Goal: Transaction & Acquisition: Purchase product/service

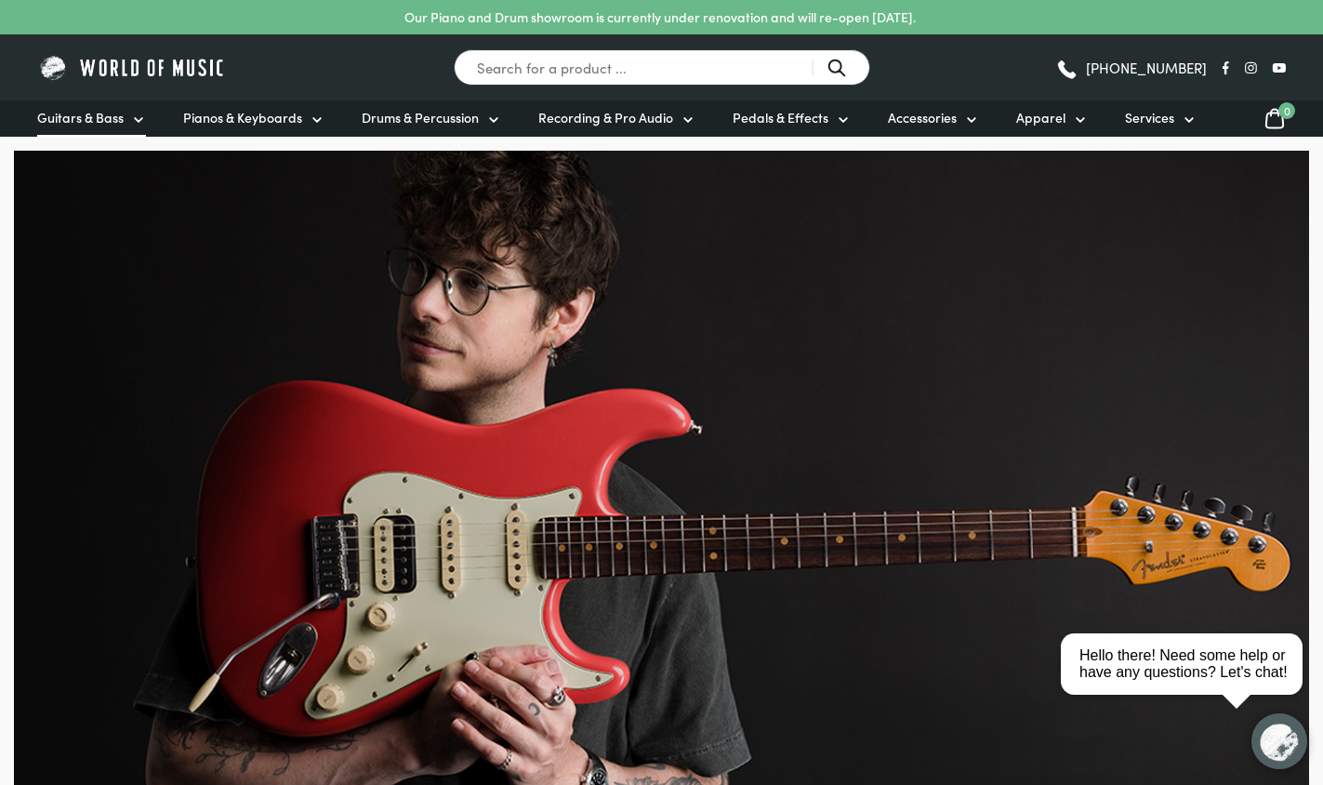
click at [116, 129] on link "Guitars & Bass" at bounding box center [91, 118] width 109 height 36
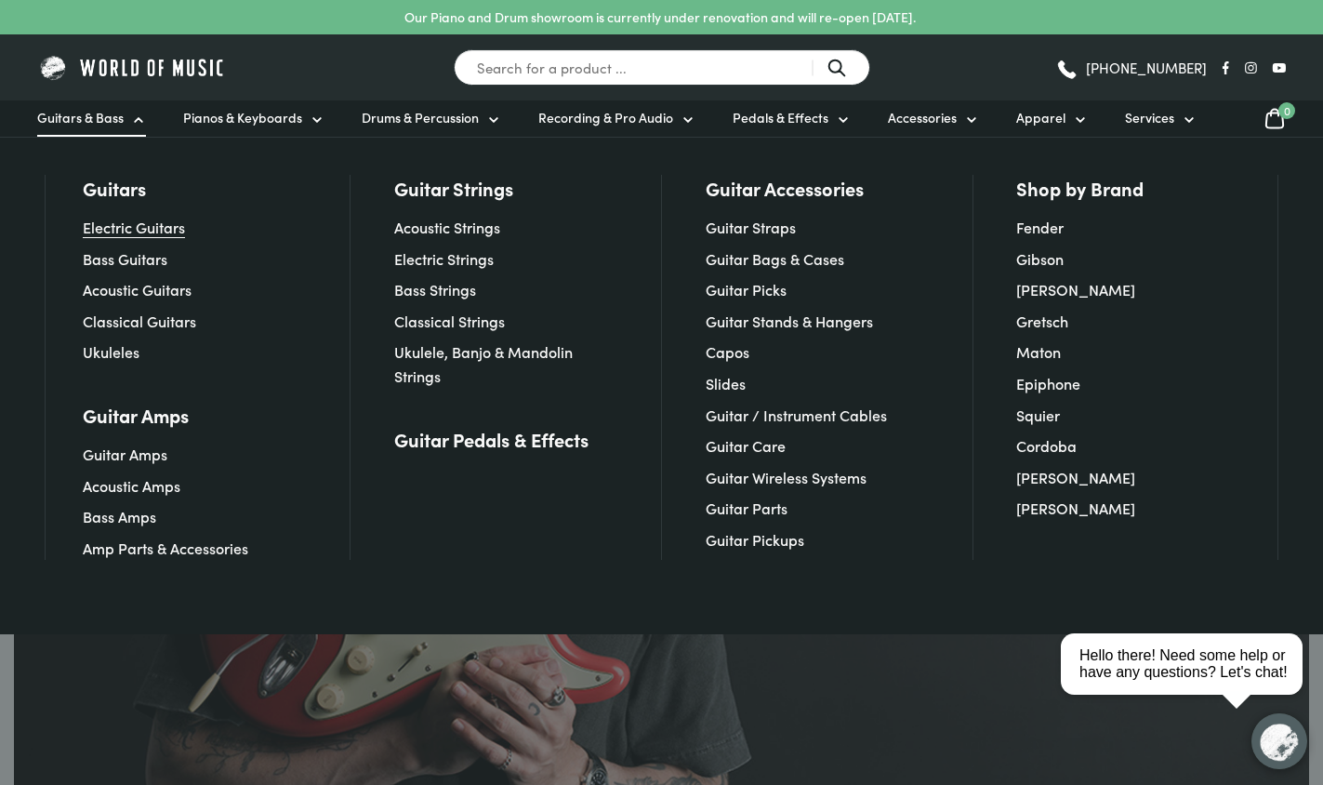
click at [146, 219] on link "Electric Guitars" at bounding box center [134, 227] width 102 height 20
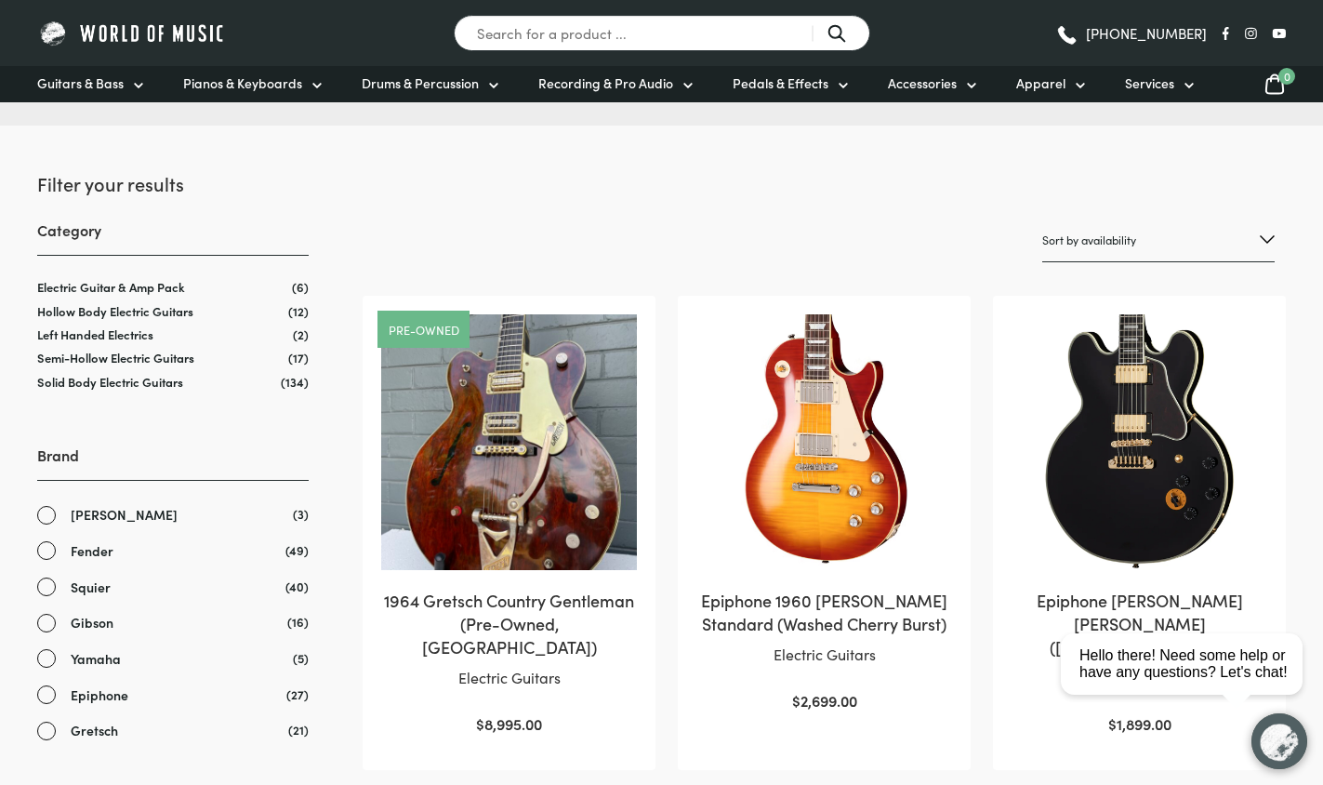
scroll to position [209, 0]
click at [77, 647] on span "Yamaha" at bounding box center [96, 657] width 50 height 21
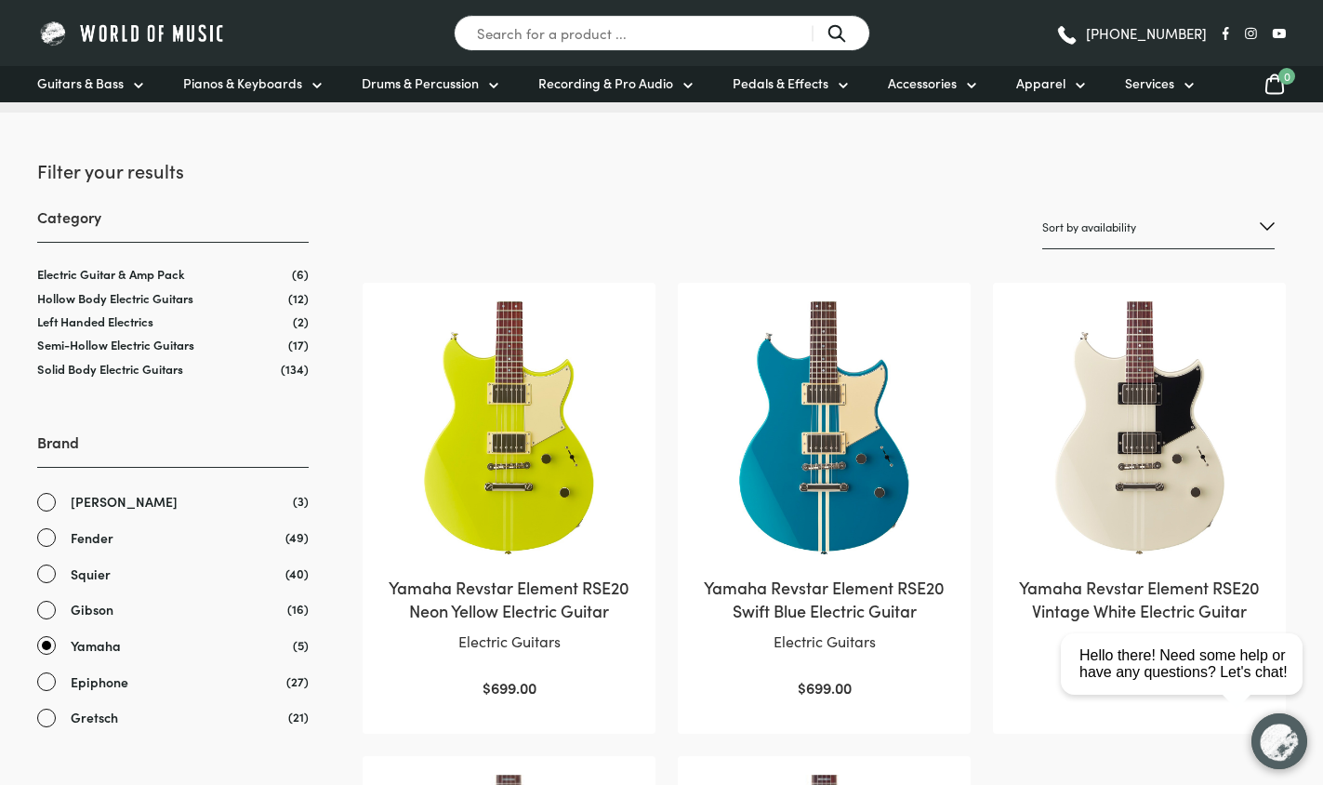
scroll to position [212, 0]
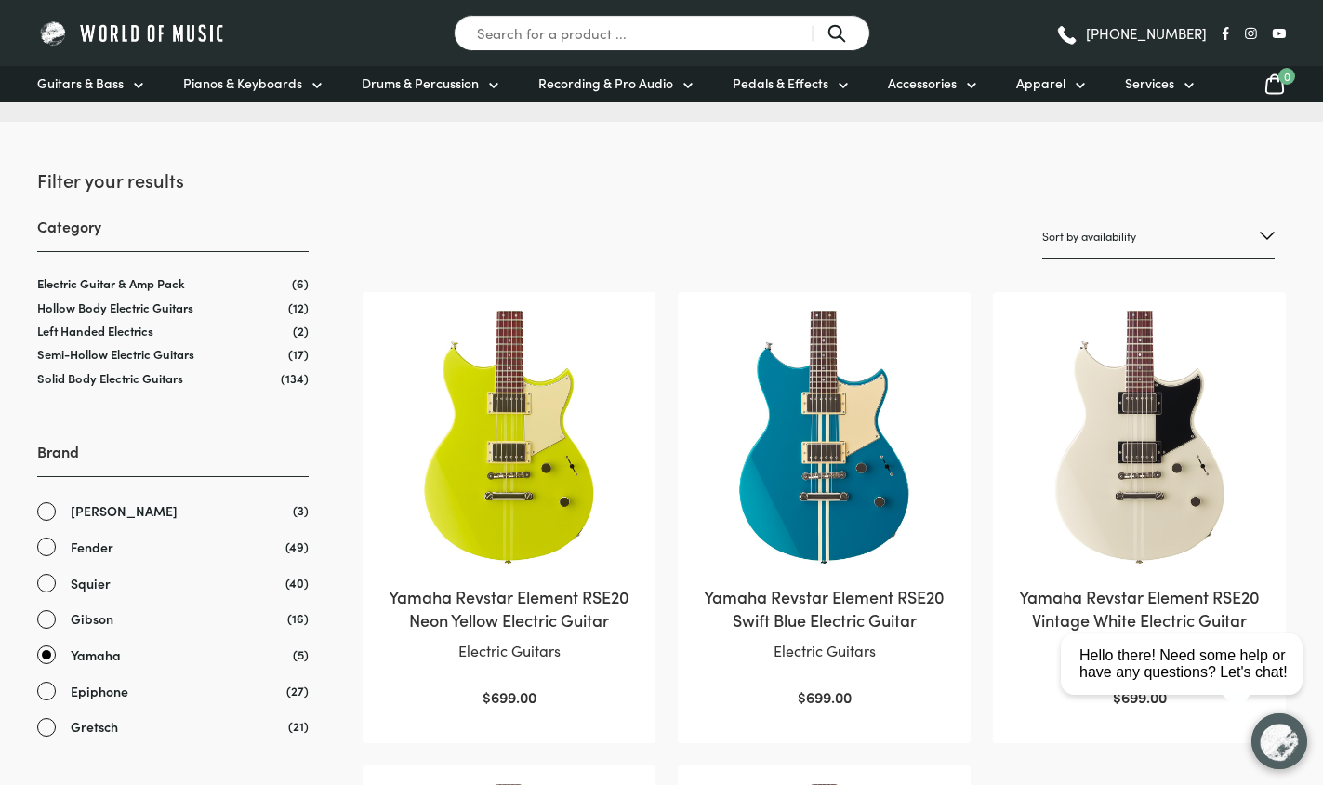
click at [117, 503] on span "[PERSON_NAME]" at bounding box center [124, 510] width 107 height 21
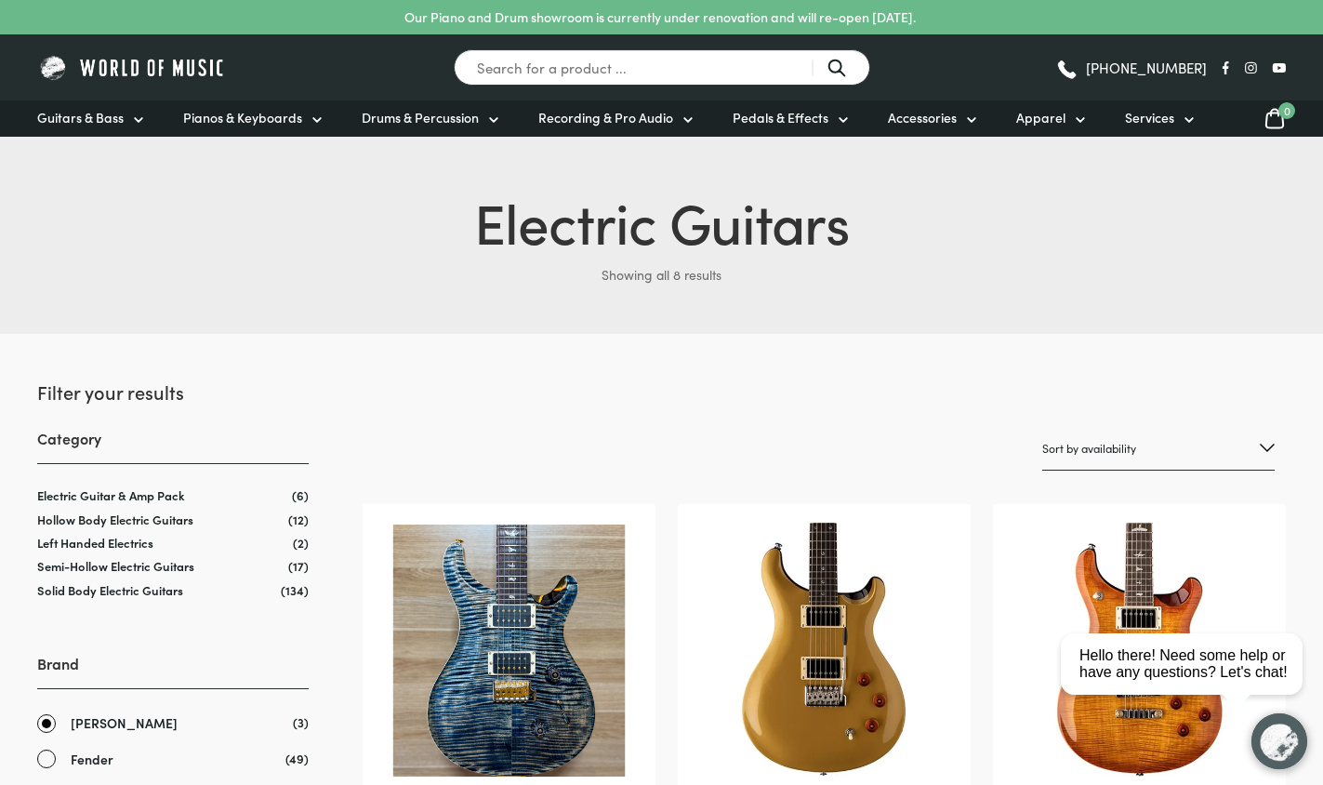
scroll to position [235, 0]
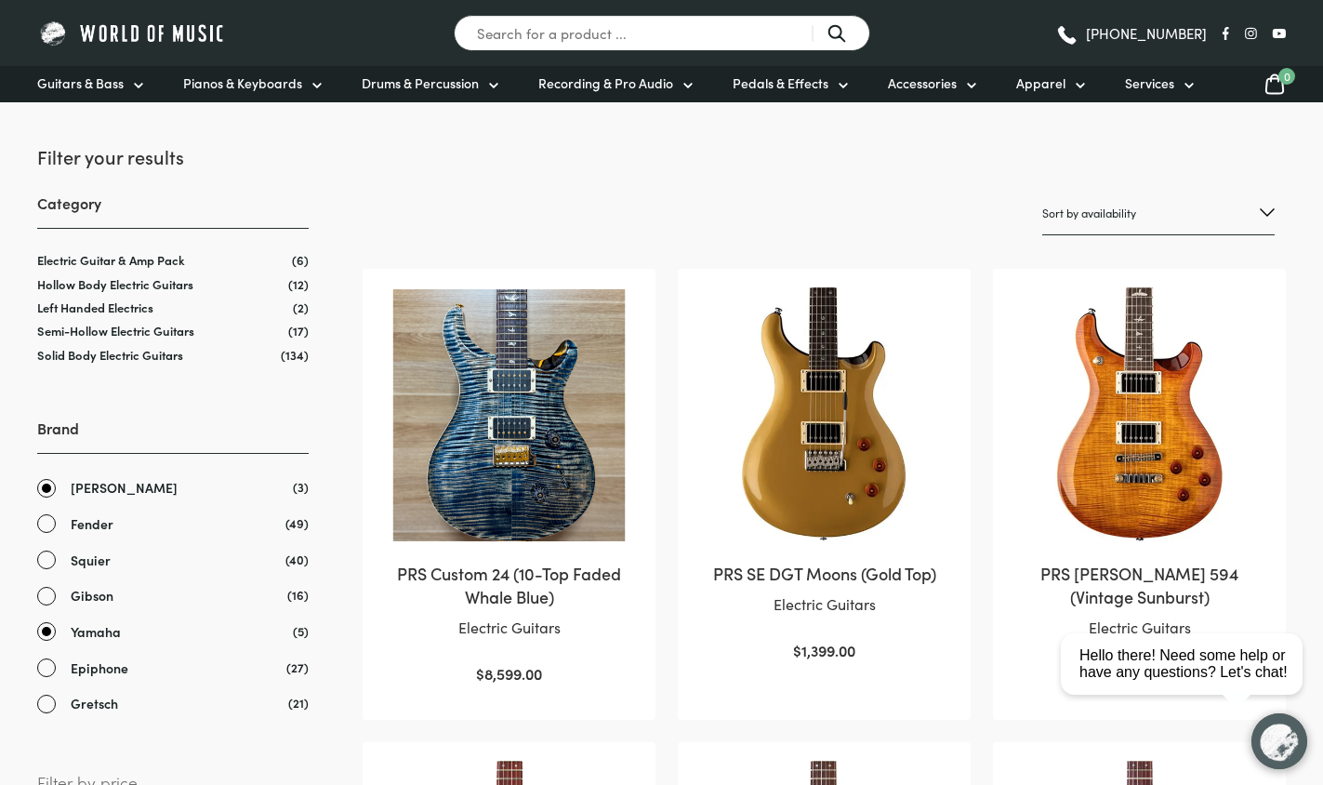
click at [80, 494] on span "[PERSON_NAME]" at bounding box center [124, 487] width 107 height 21
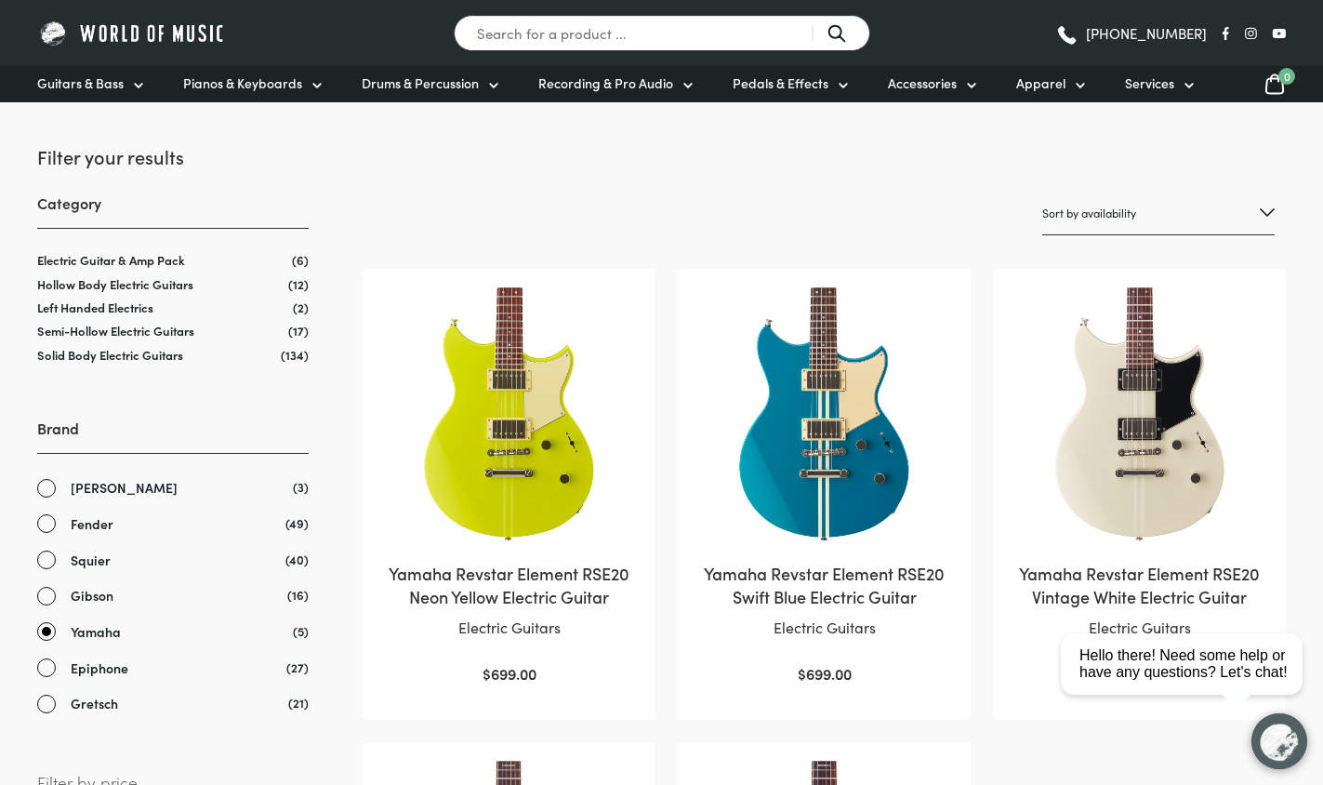
click at [105, 629] on span "Yamaha" at bounding box center [96, 631] width 50 height 21
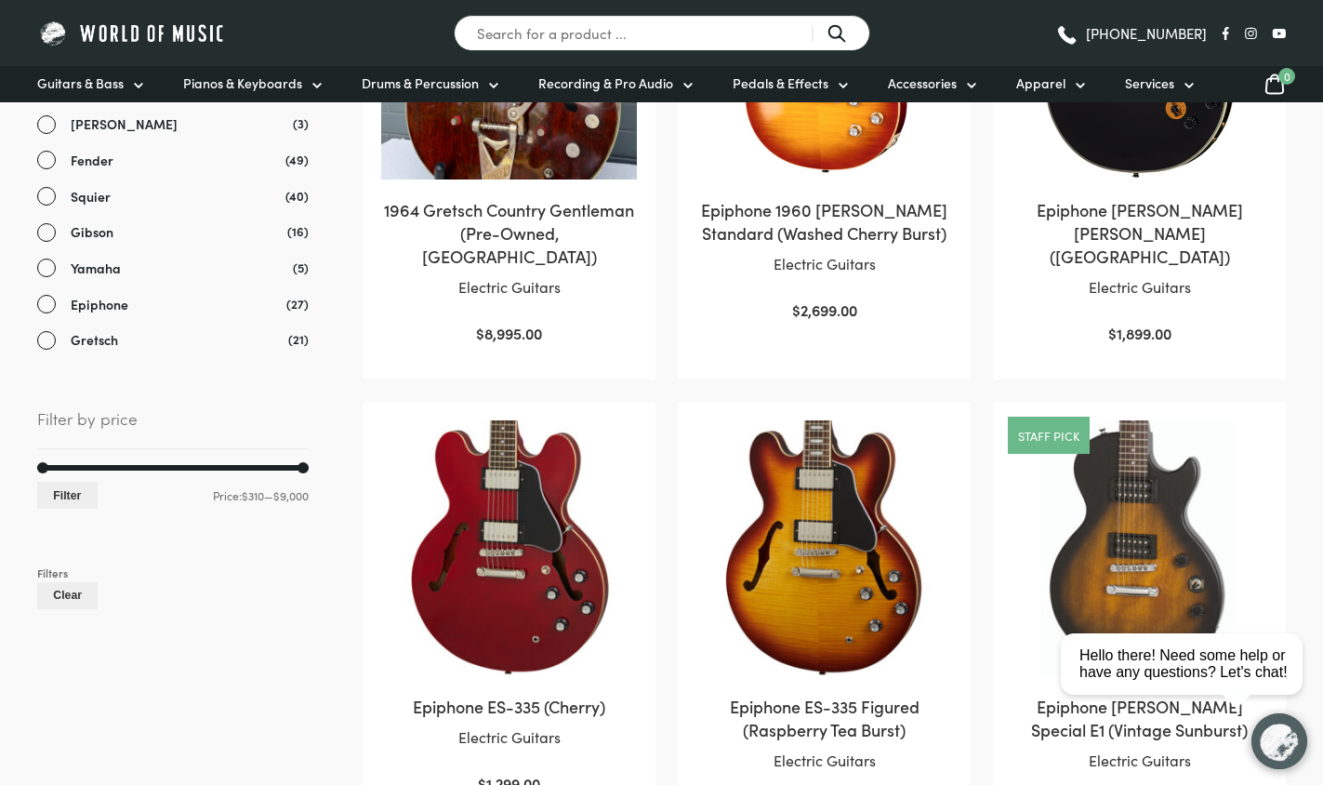
scroll to position [598, 0]
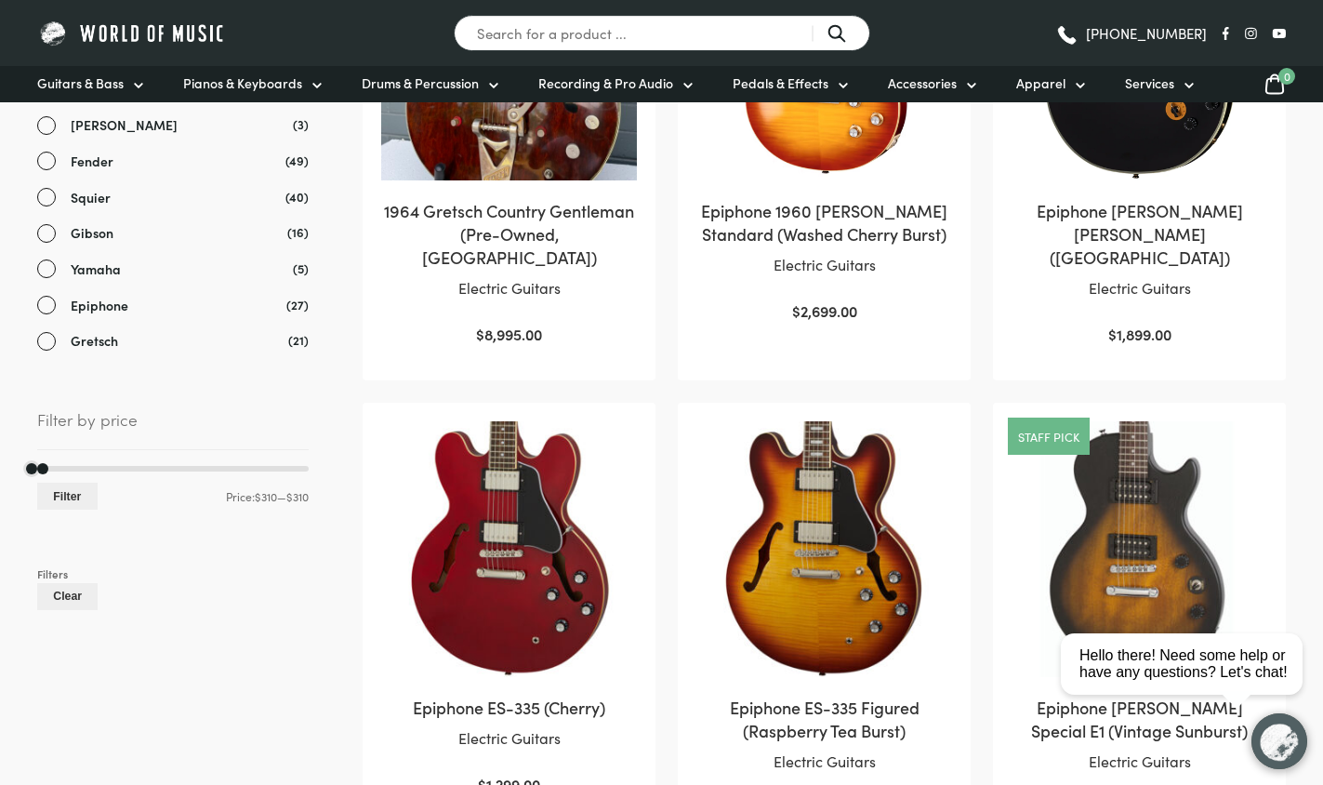
drag, startPoint x: 304, startPoint y: 460, endPoint x: 9, endPoint y: 495, distance: 296.7
click at [49, 482] on button "Filter" at bounding box center [67, 495] width 60 height 27
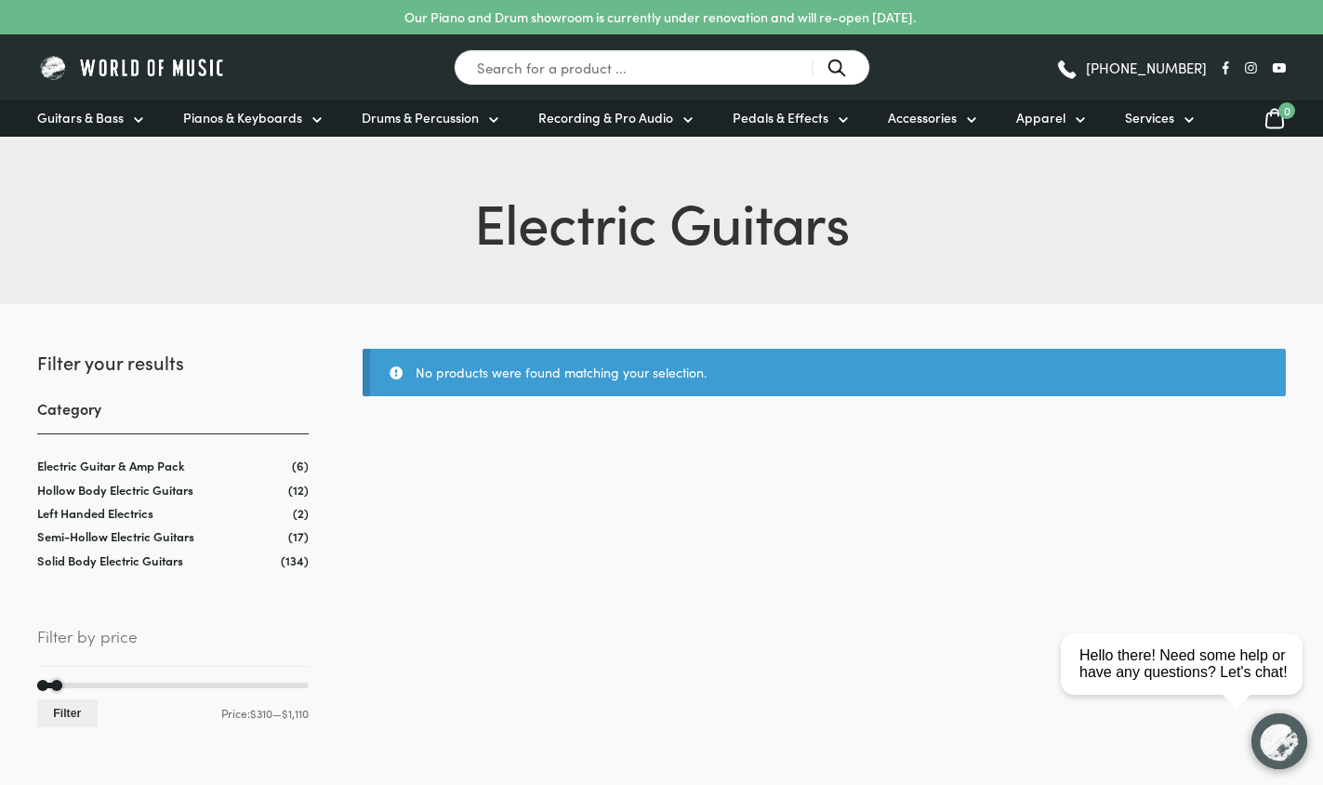
drag, startPoint x: 40, startPoint y: 685, endPoint x: 71, endPoint y: 683, distance: 30.7
click at [71, 684] on div at bounding box center [172, 685] width 271 height 6
click at [59, 720] on button "Filter" at bounding box center [67, 712] width 60 height 27
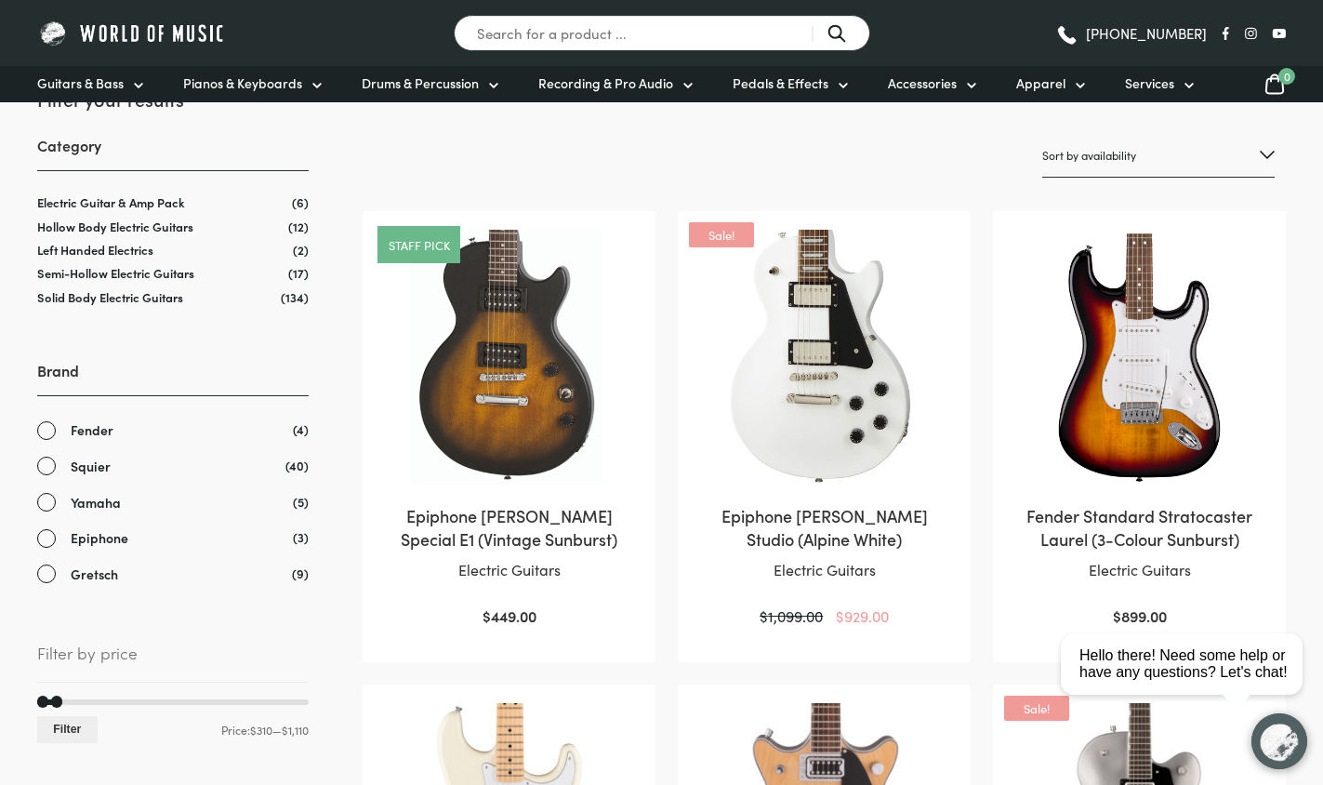
scroll to position [299, 0]
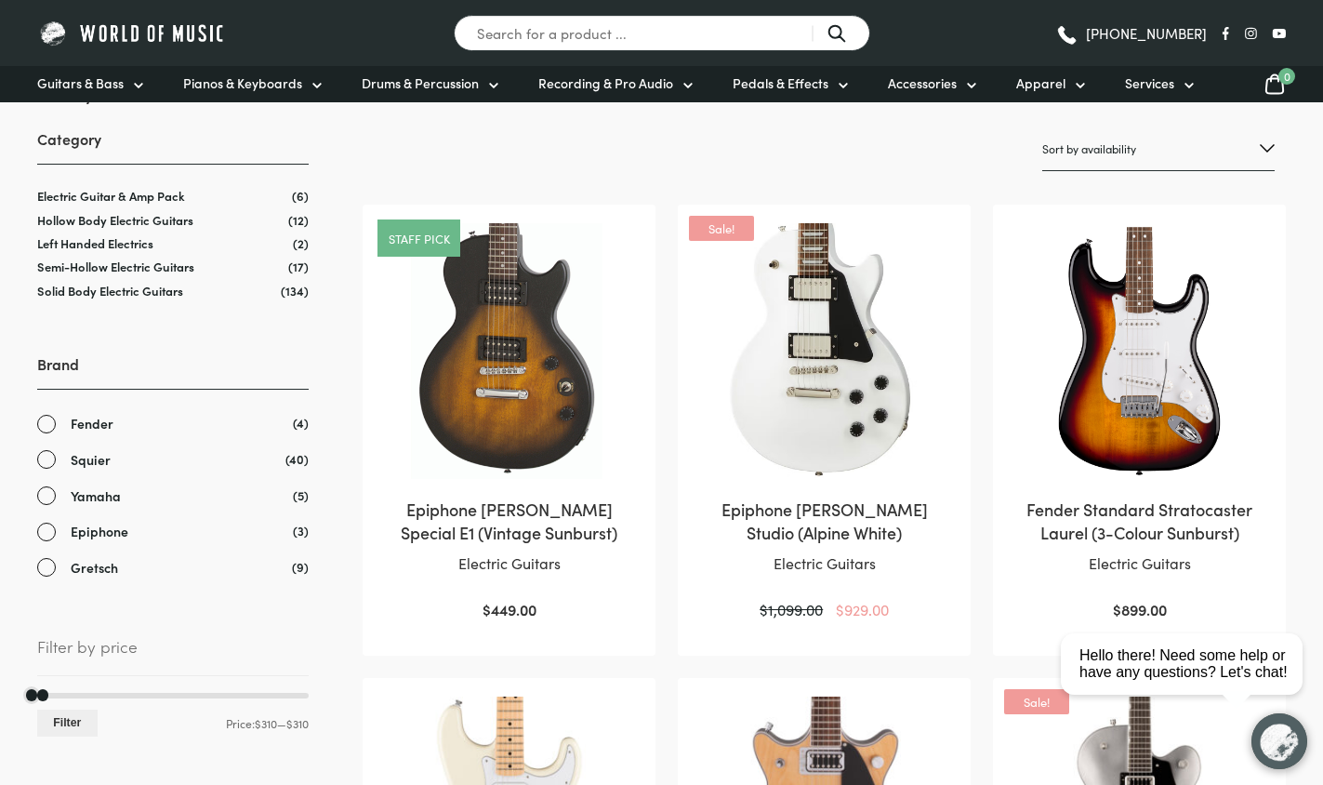
drag, startPoint x: 55, startPoint y: 692, endPoint x: 22, endPoint y: 693, distance: 32.5
click at [63, 711] on button "Filter" at bounding box center [67, 722] width 60 height 27
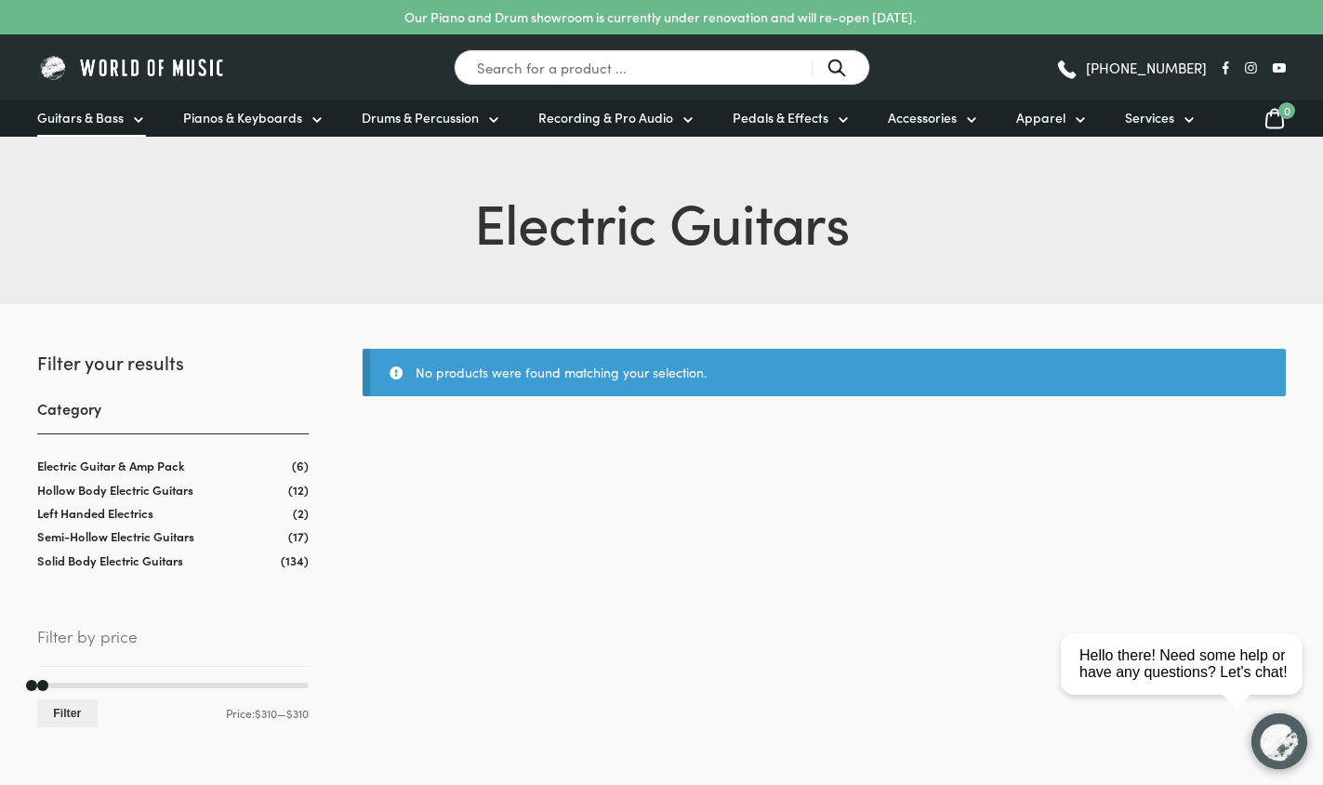
click at [80, 110] on span "Guitars & Bass" at bounding box center [80, 118] width 86 height 20
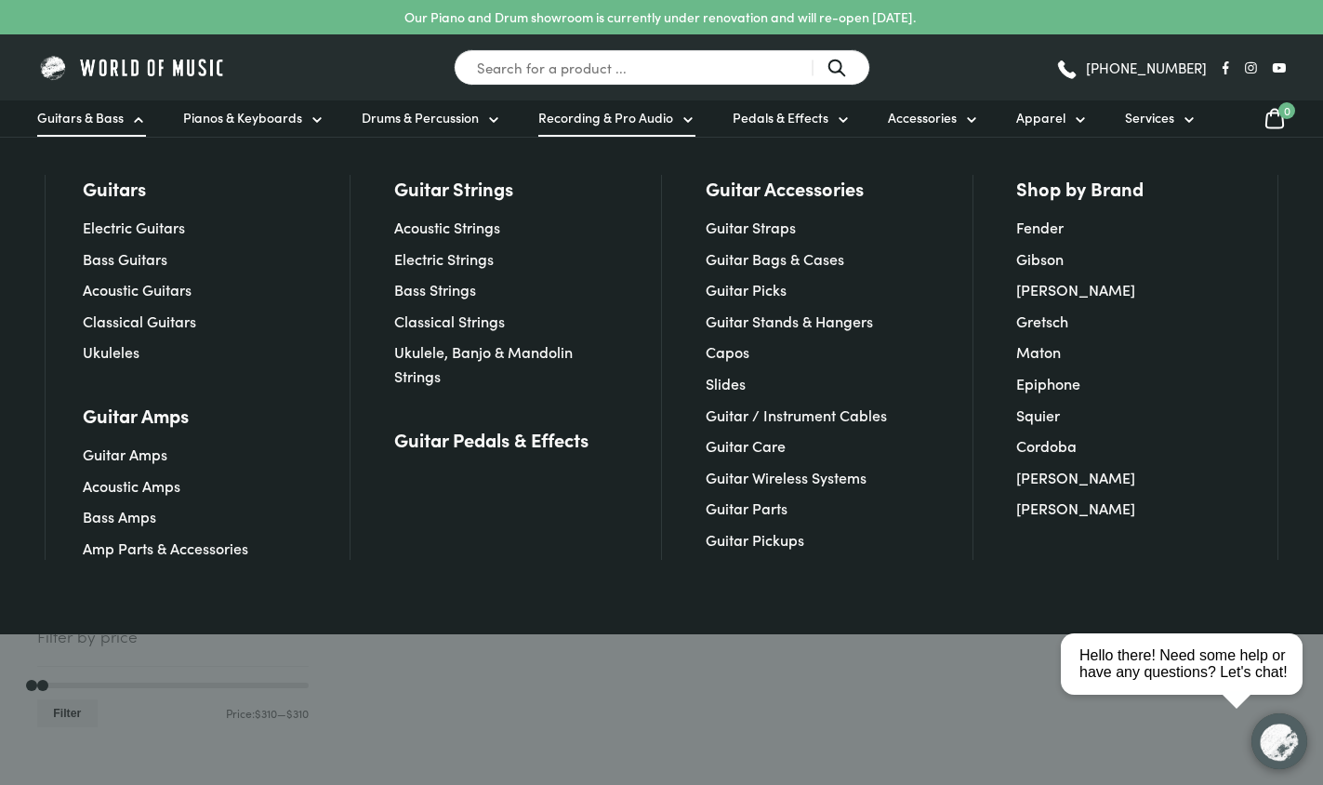
click at [632, 125] on span "Recording & Pro Audio" at bounding box center [605, 118] width 135 height 20
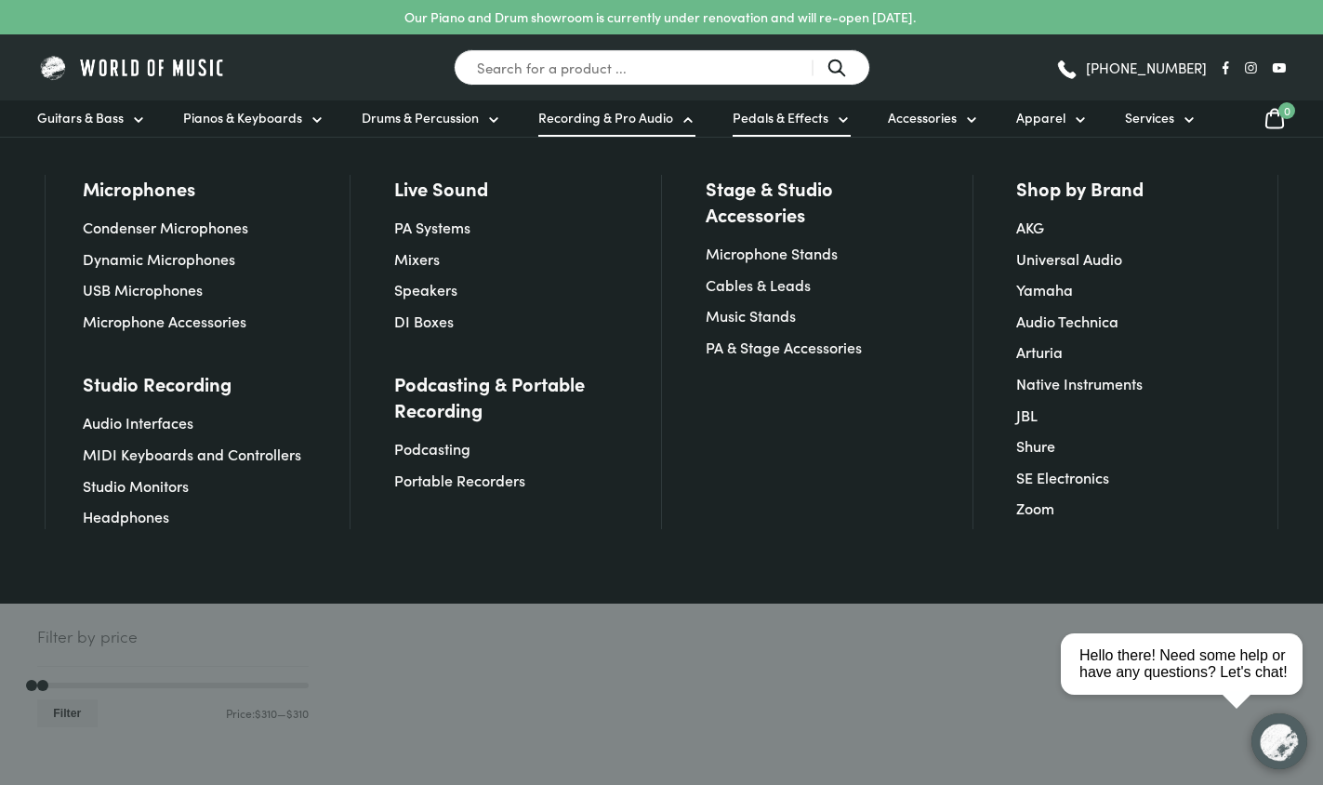
click at [768, 136] on link "Pedals & Effects" at bounding box center [791, 118] width 118 height 36
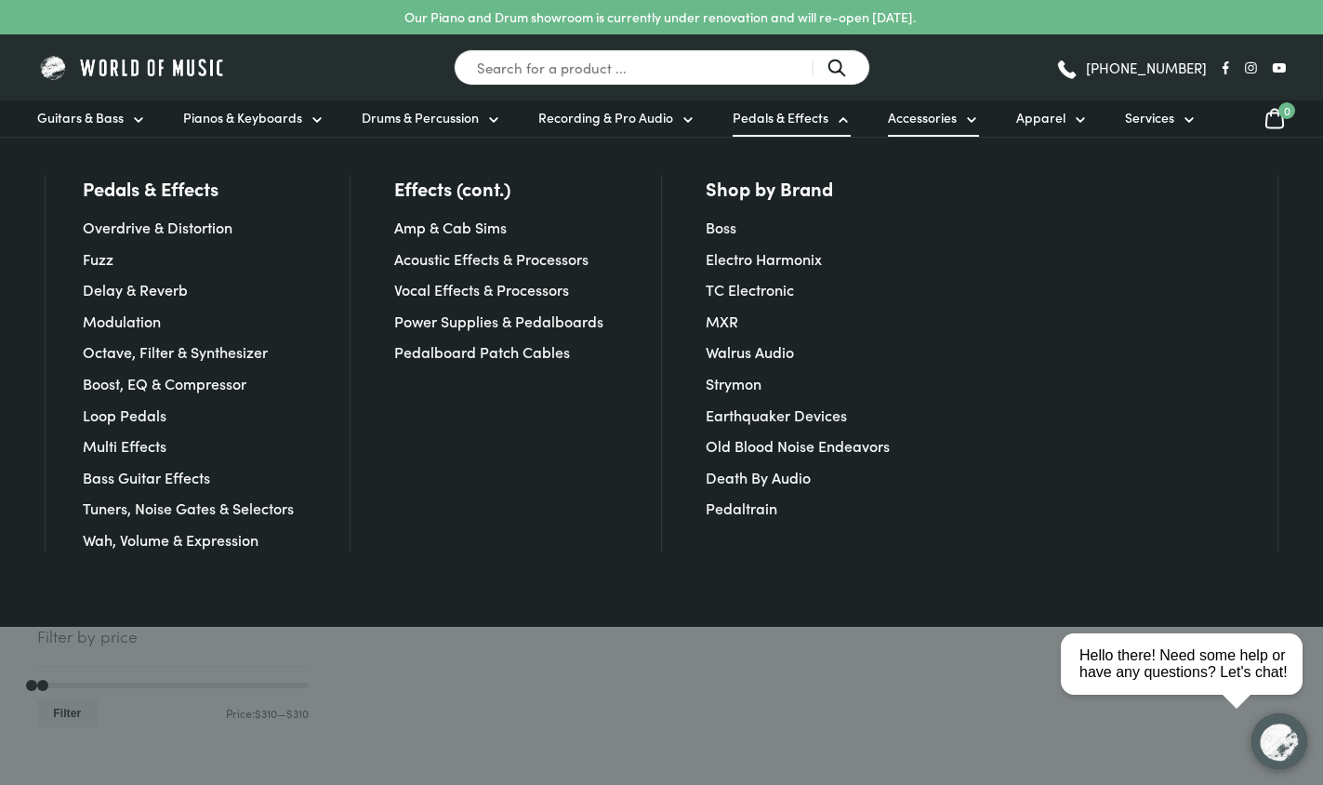
click at [928, 124] on span "Accessories" at bounding box center [922, 118] width 69 height 20
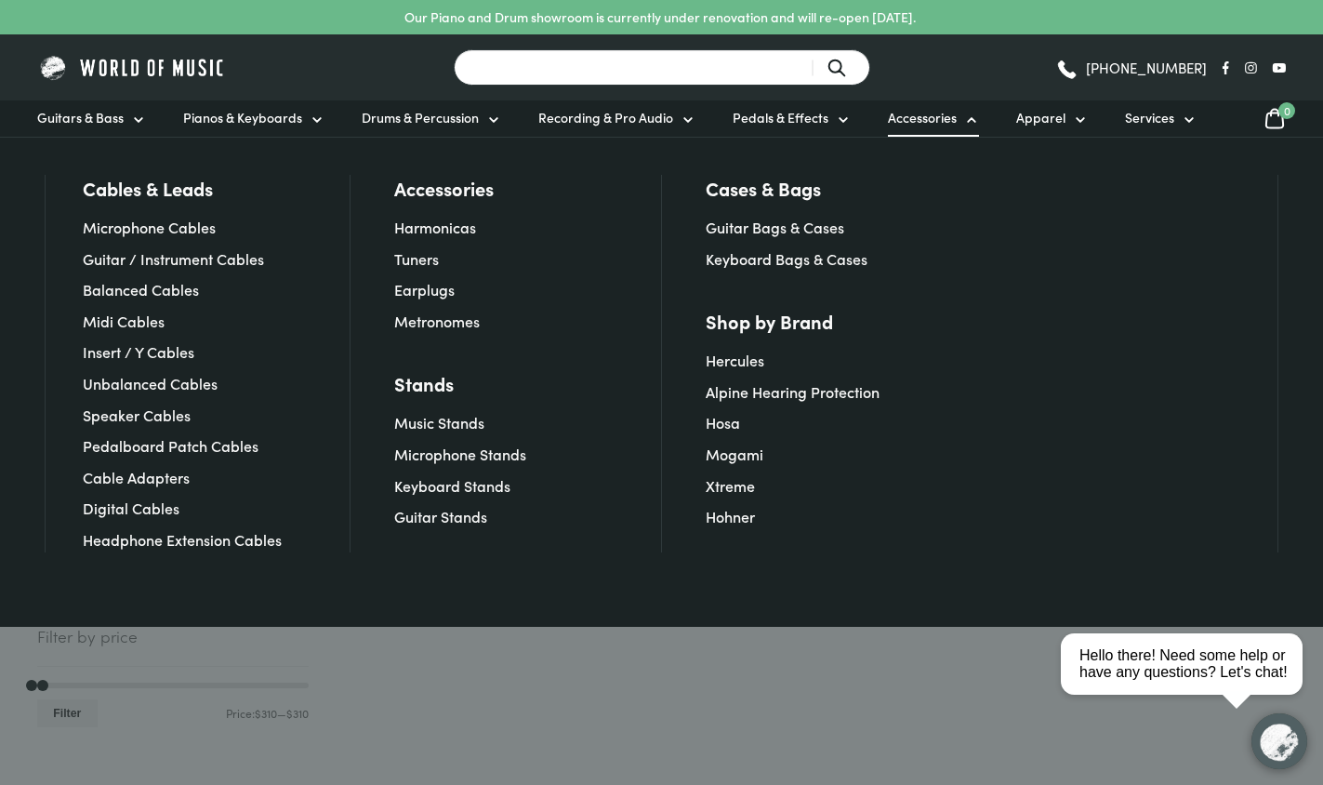
click at [630, 74] on input "Search for a product ..." at bounding box center [662, 67] width 416 height 36
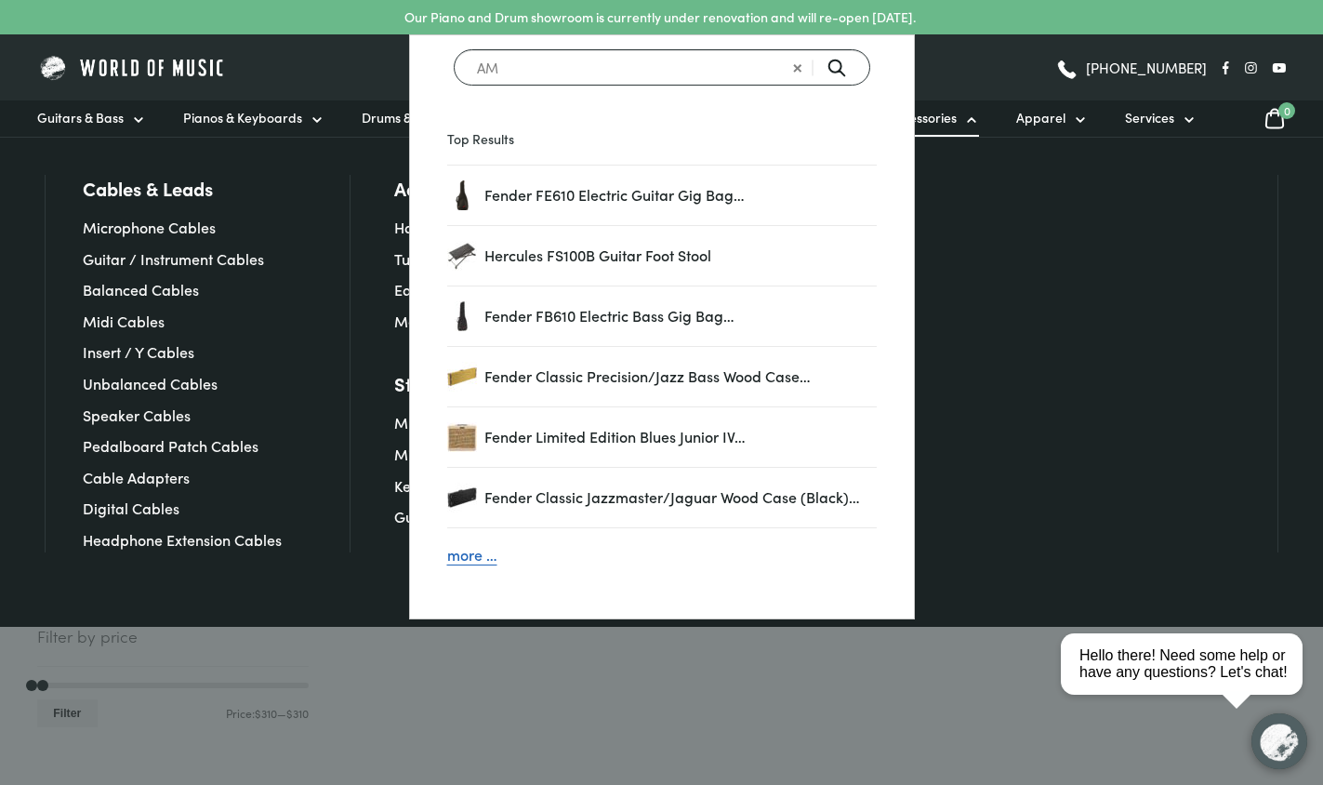
type input "A"
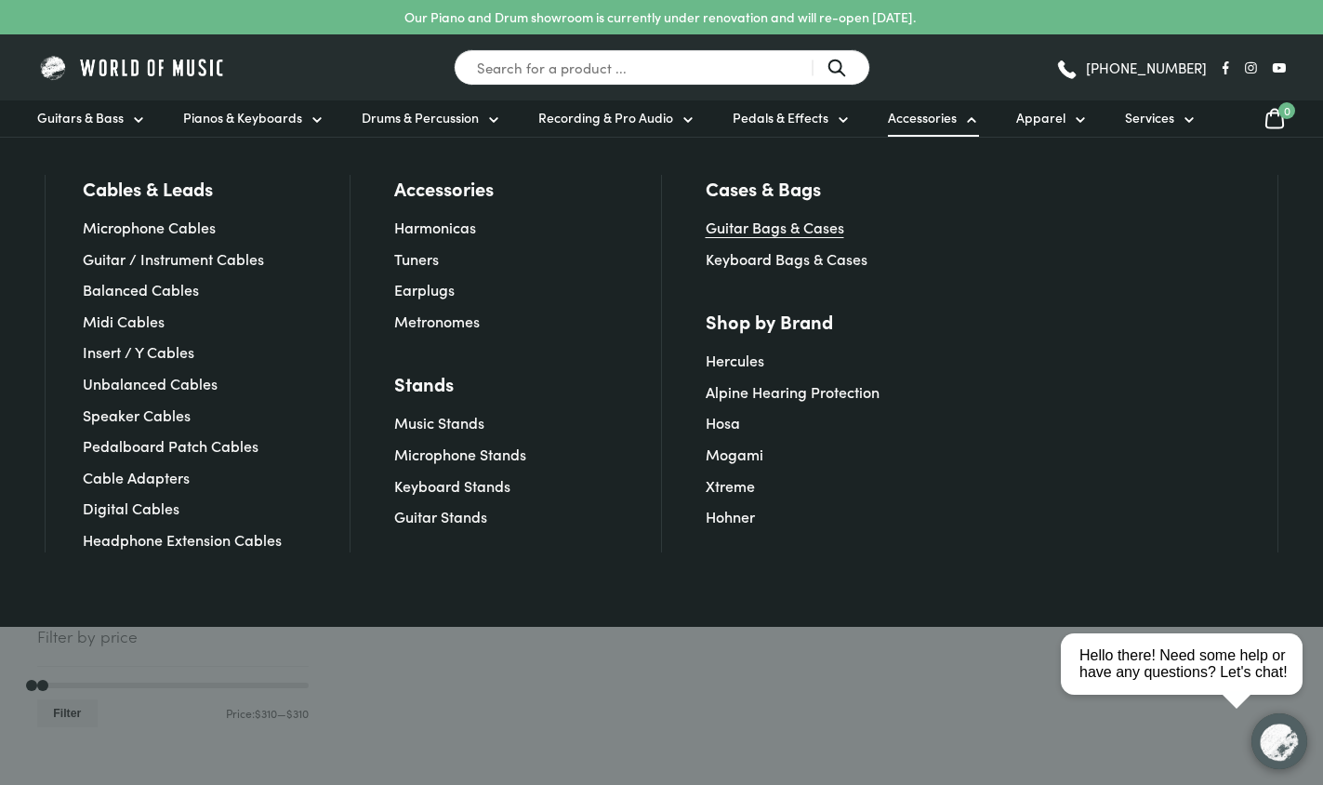
click at [770, 237] on link "Guitar Bags & Cases" at bounding box center [775, 227] width 139 height 20
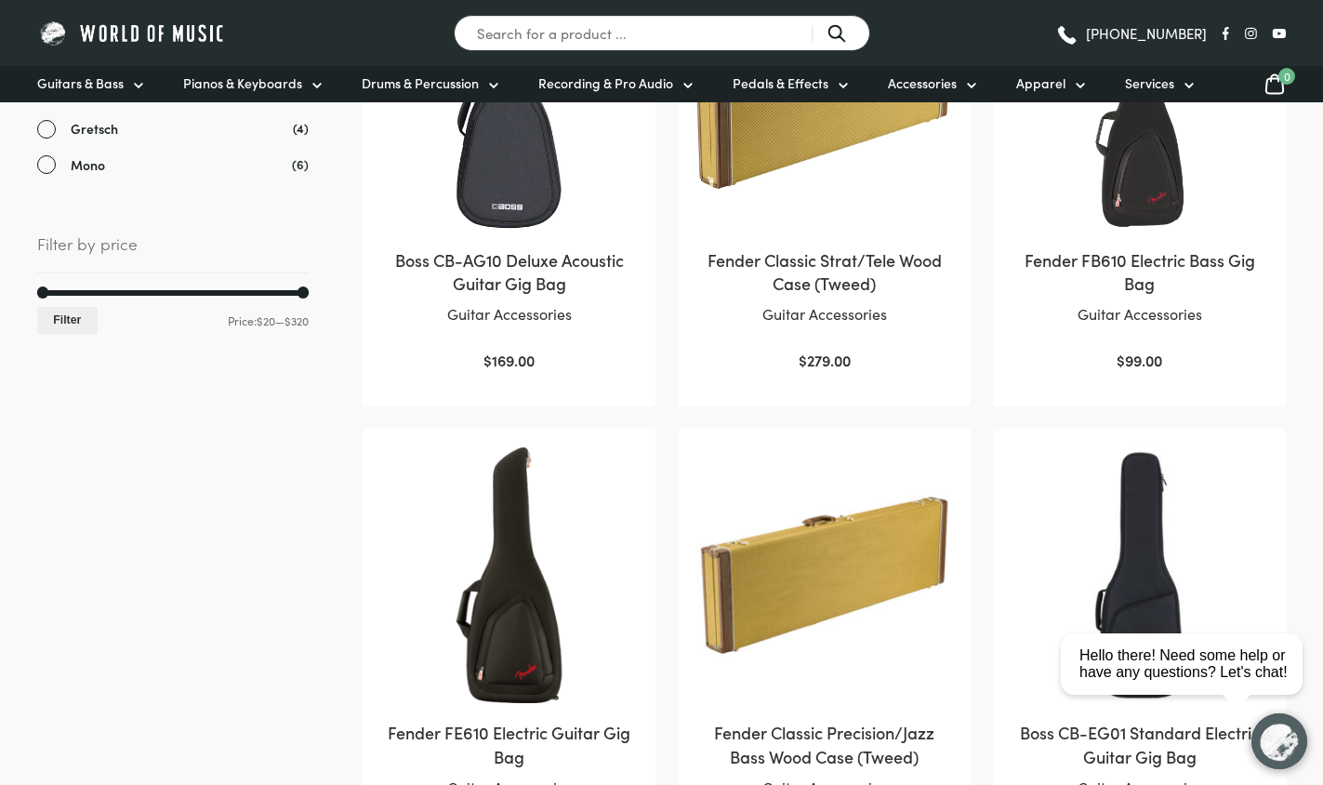
scroll to position [653, 0]
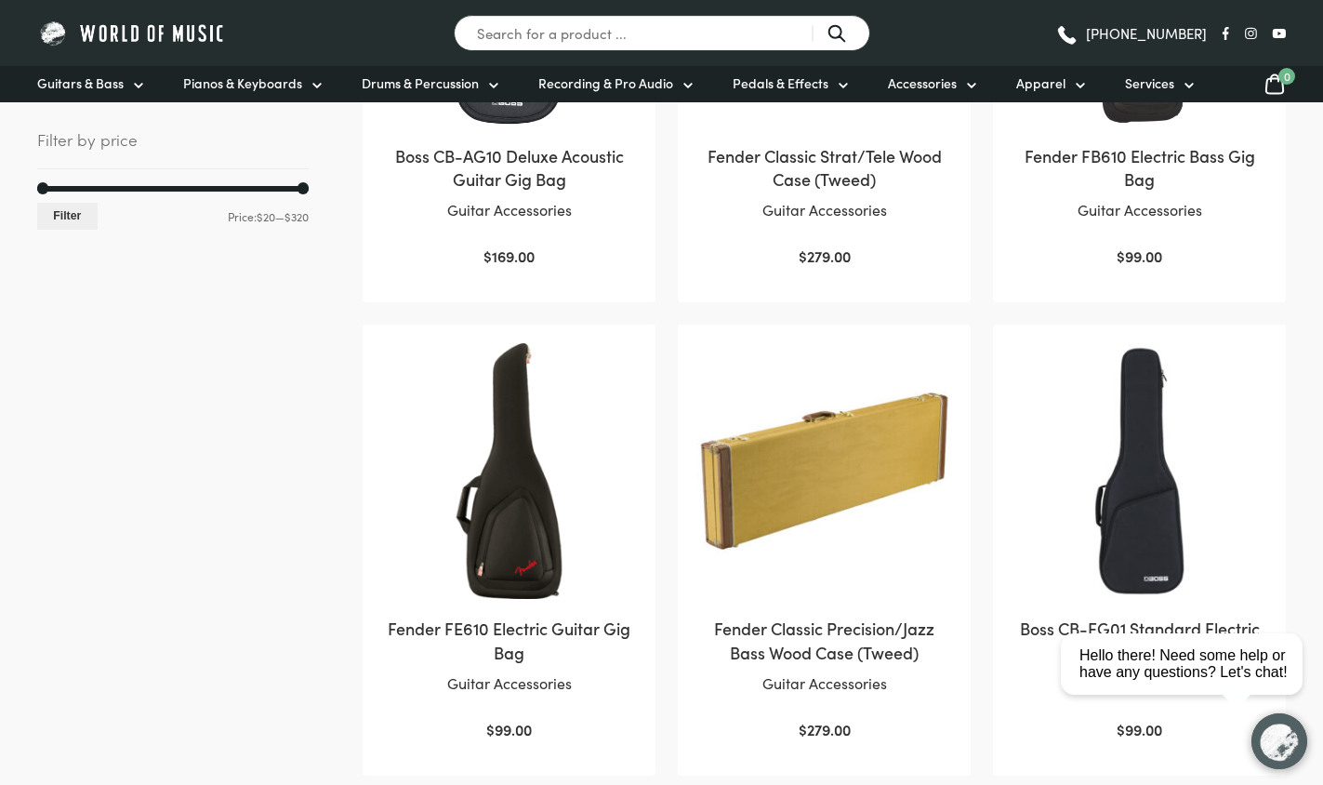
click at [484, 522] on img at bounding box center [509, 471] width 256 height 256
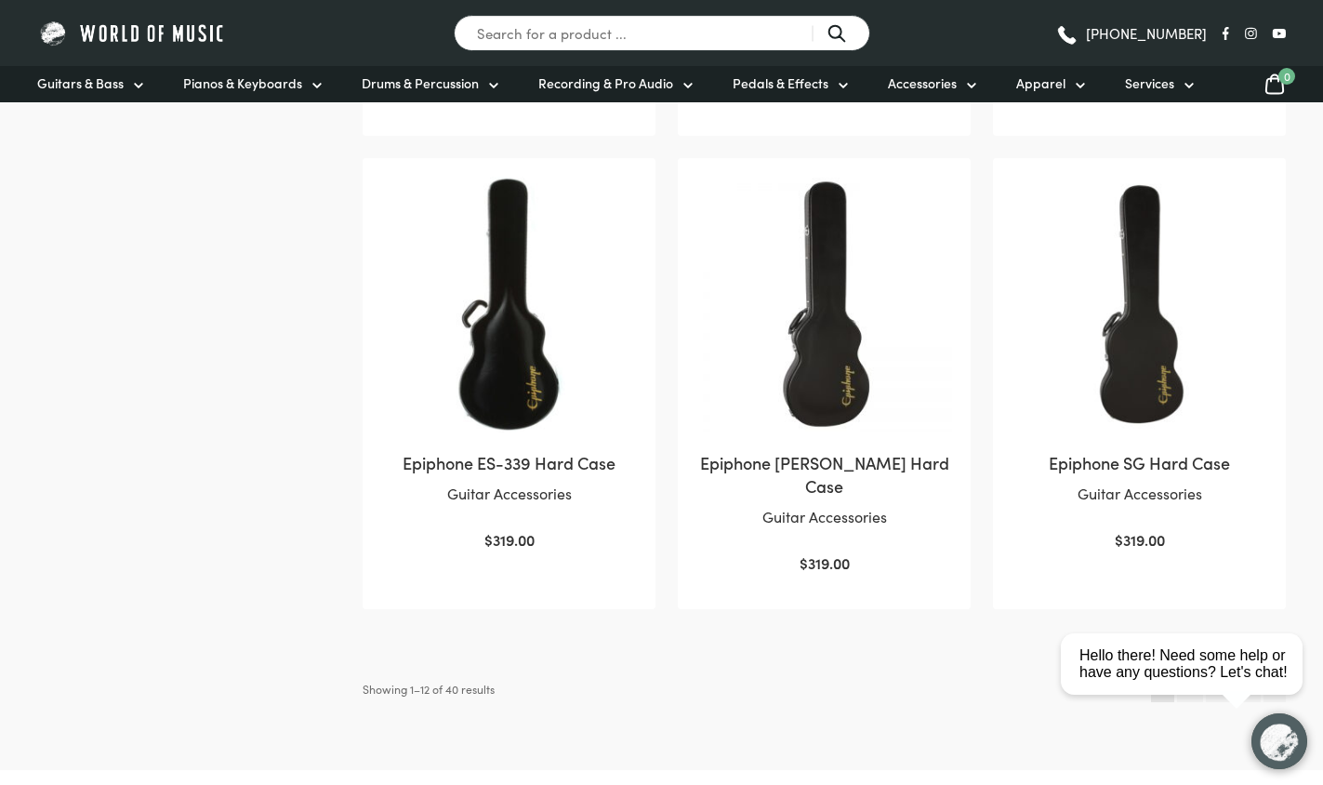
scroll to position [1717, 0]
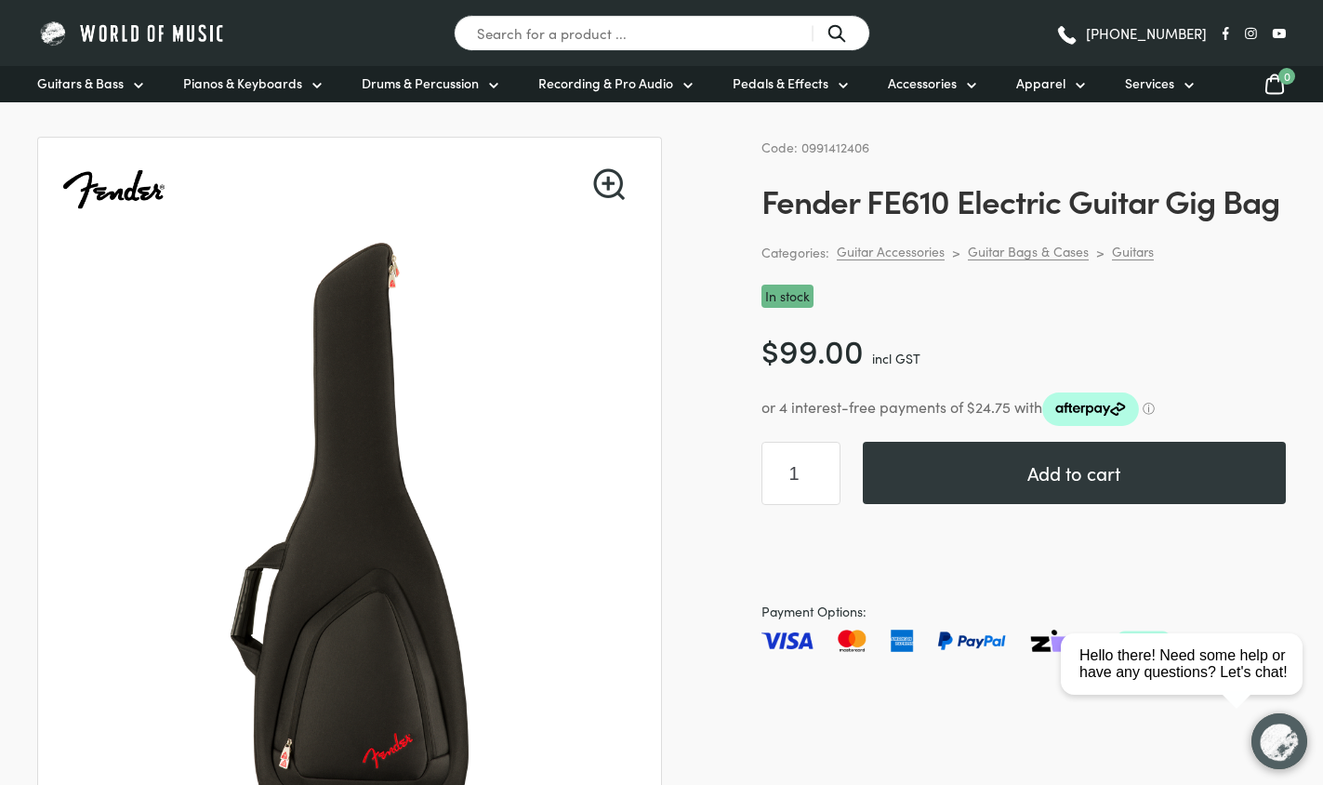
scroll to position [391, 0]
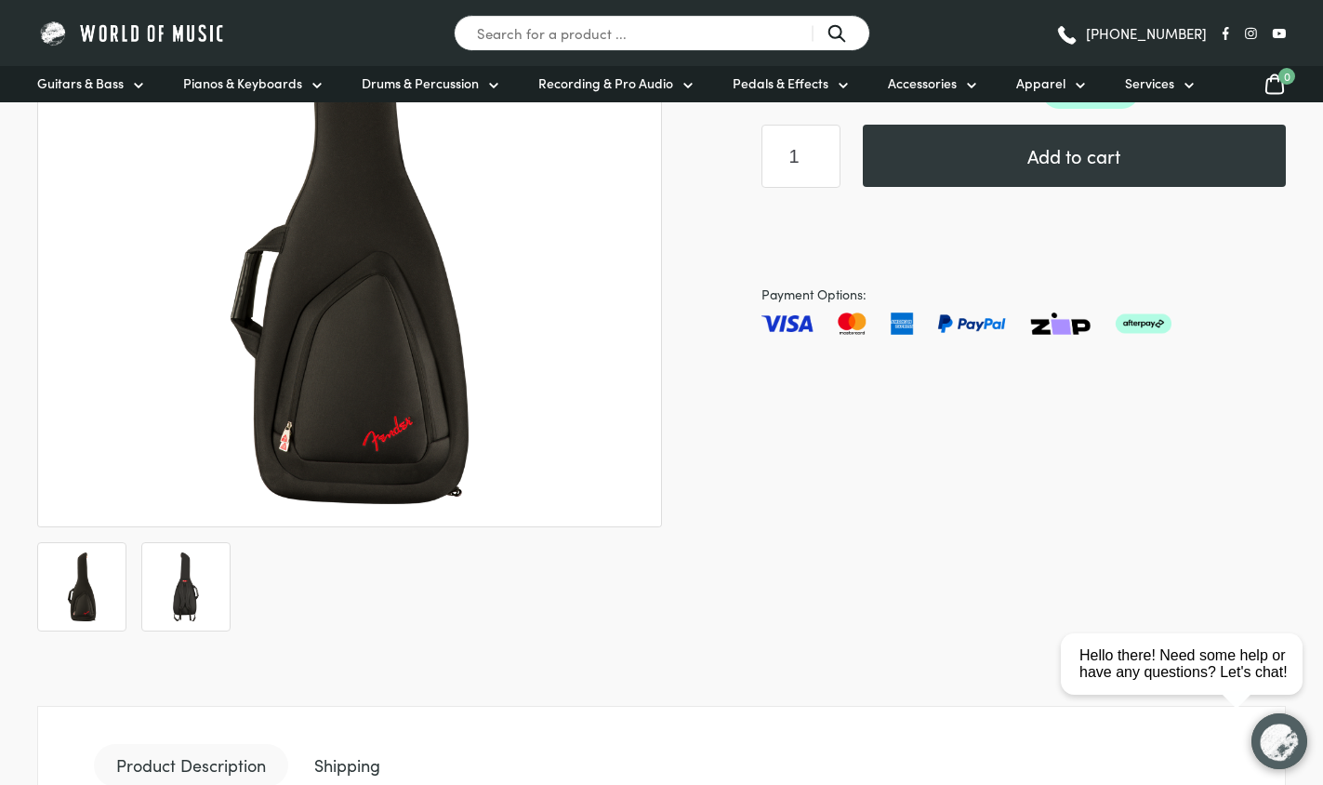
click at [167, 600] on img at bounding box center [186, 586] width 69 height 69
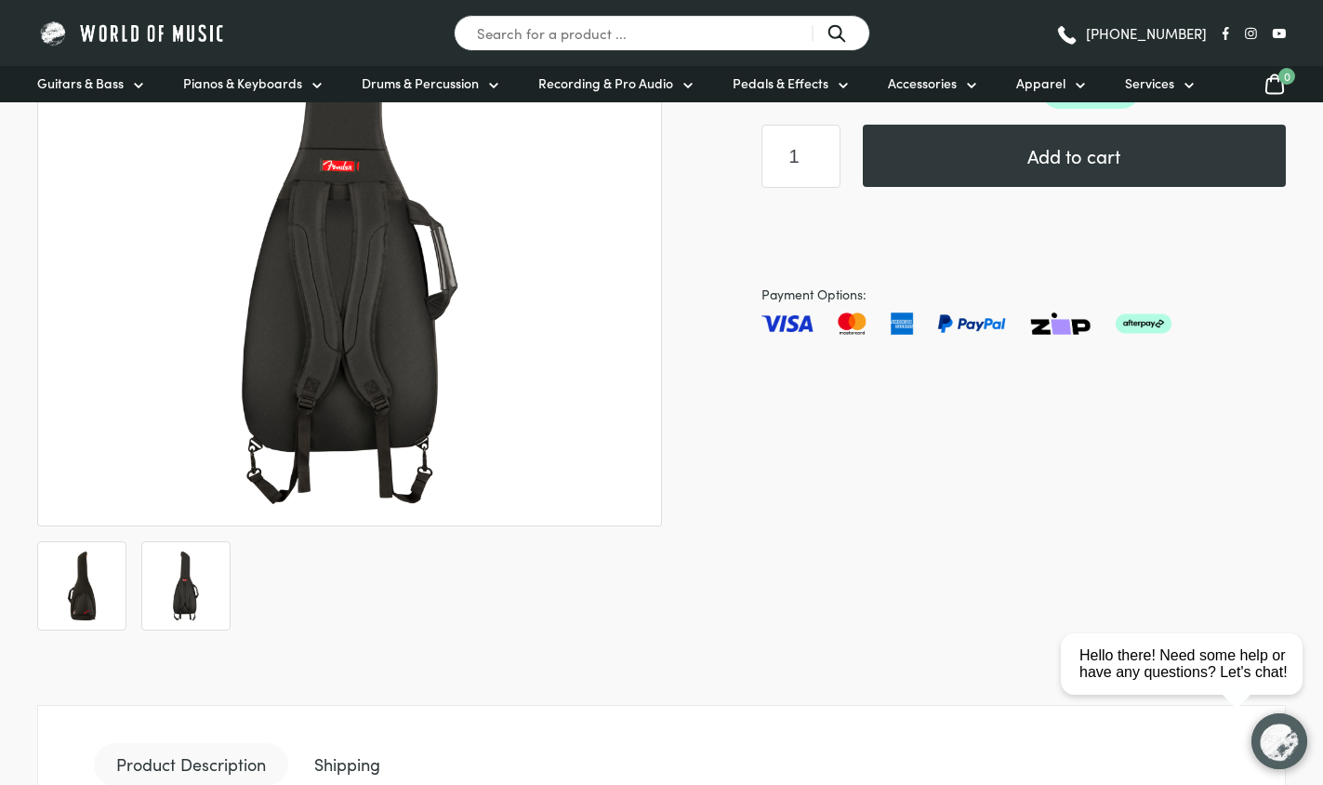
click at [112, 598] on img at bounding box center [81, 585] width 69 height 69
